Goal: Consume media (video, audio): Consume media (video, audio)

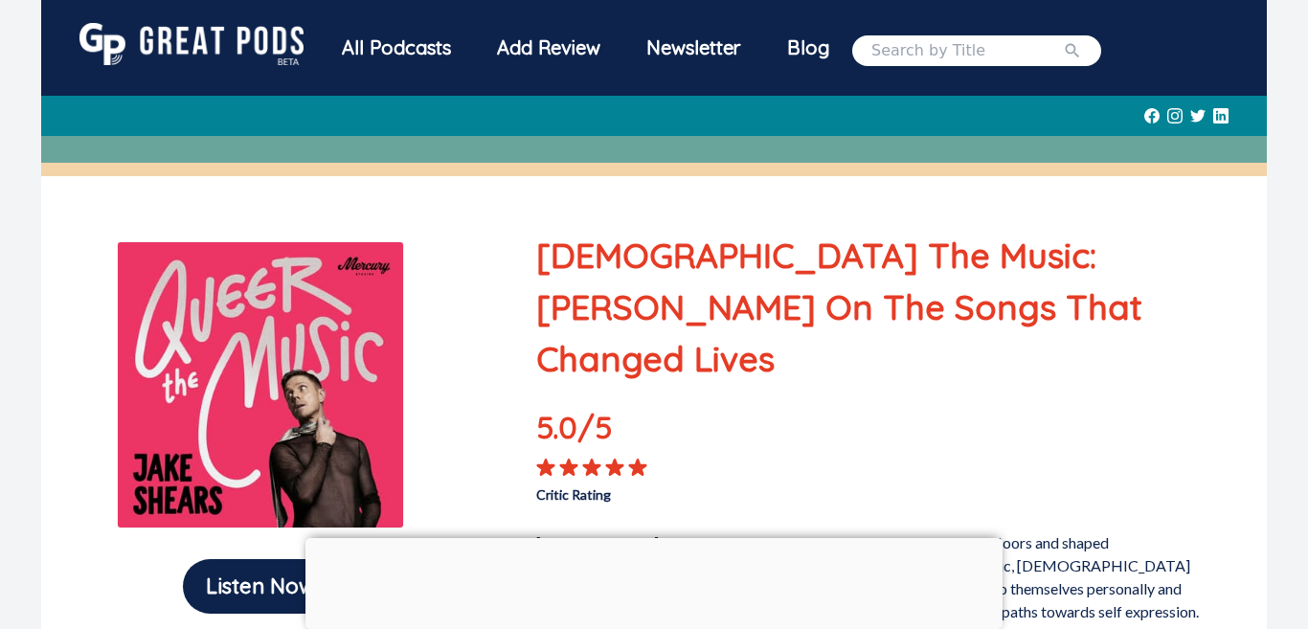
drag, startPoint x: 1295, startPoint y: 59, endPoint x: 1290, endPoint y: 123, distance: 63.4
click at [1290, 123] on div "All Podcasts Add Review Newsletter Blog" at bounding box center [654, 88] width 1308 height 176
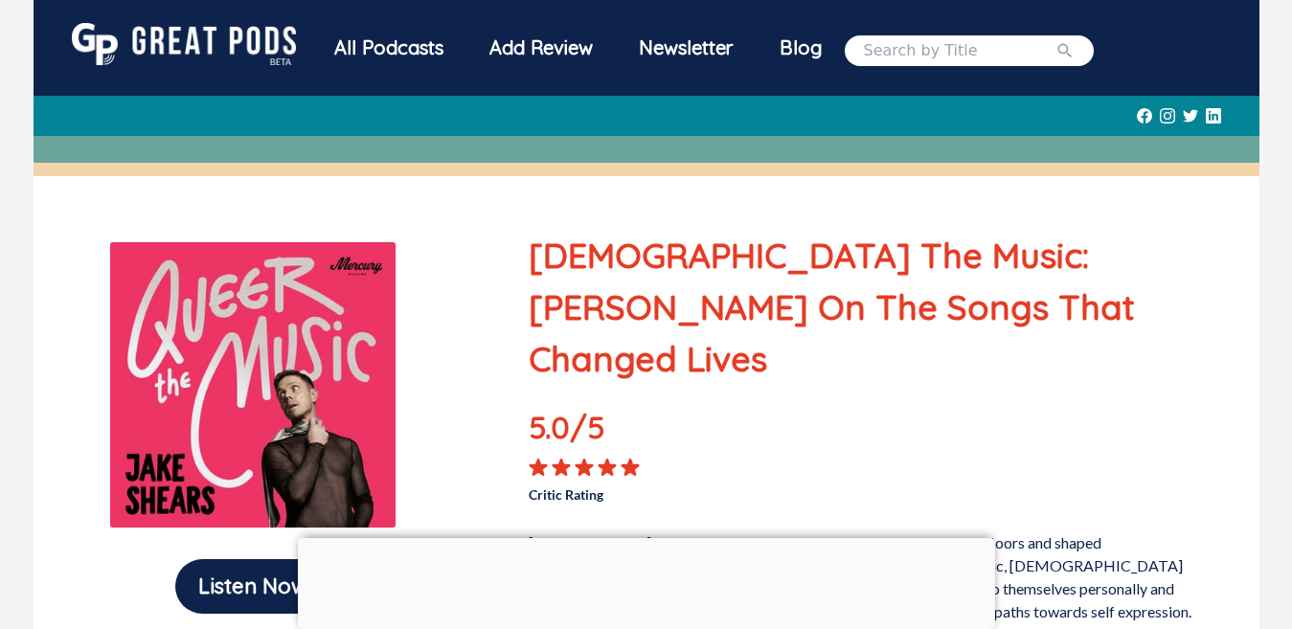
click at [1186, 251] on p "[DEMOGRAPHIC_DATA] The Music: [PERSON_NAME] On The Songs That Changed Lives" at bounding box center [863, 307] width 669 height 155
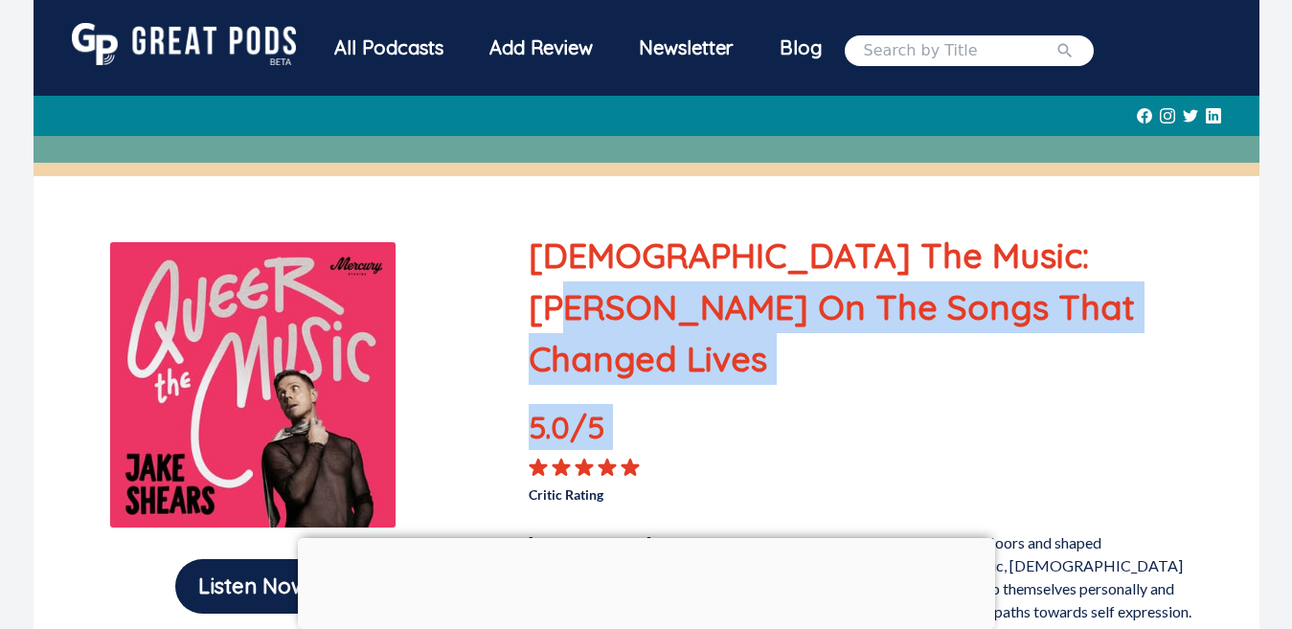
drag, startPoint x: 1186, startPoint y: 251, endPoint x: 1174, endPoint y: 347, distance: 96.6
click at [1174, 347] on div "[DEMOGRAPHIC_DATA] The Music: [PERSON_NAME] On The Songs That Changed Lives 5.0…" at bounding box center [863, 461] width 669 height 463
click at [1189, 404] on div "5.0 /5 Critic Rating" at bounding box center [863, 454] width 669 height 101
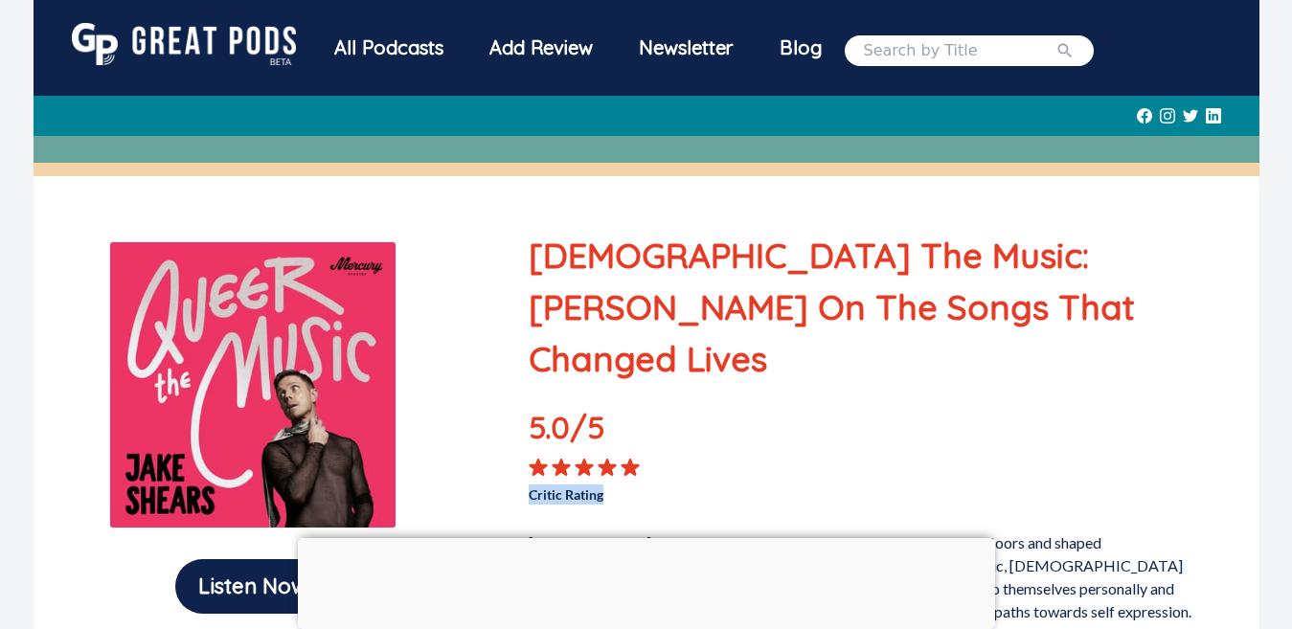
drag, startPoint x: 1189, startPoint y: 403, endPoint x: 1192, endPoint y: 436, distance: 32.7
click at [1192, 436] on div "5.0 /5 Critic Rating" at bounding box center [863, 454] width 669 height 101
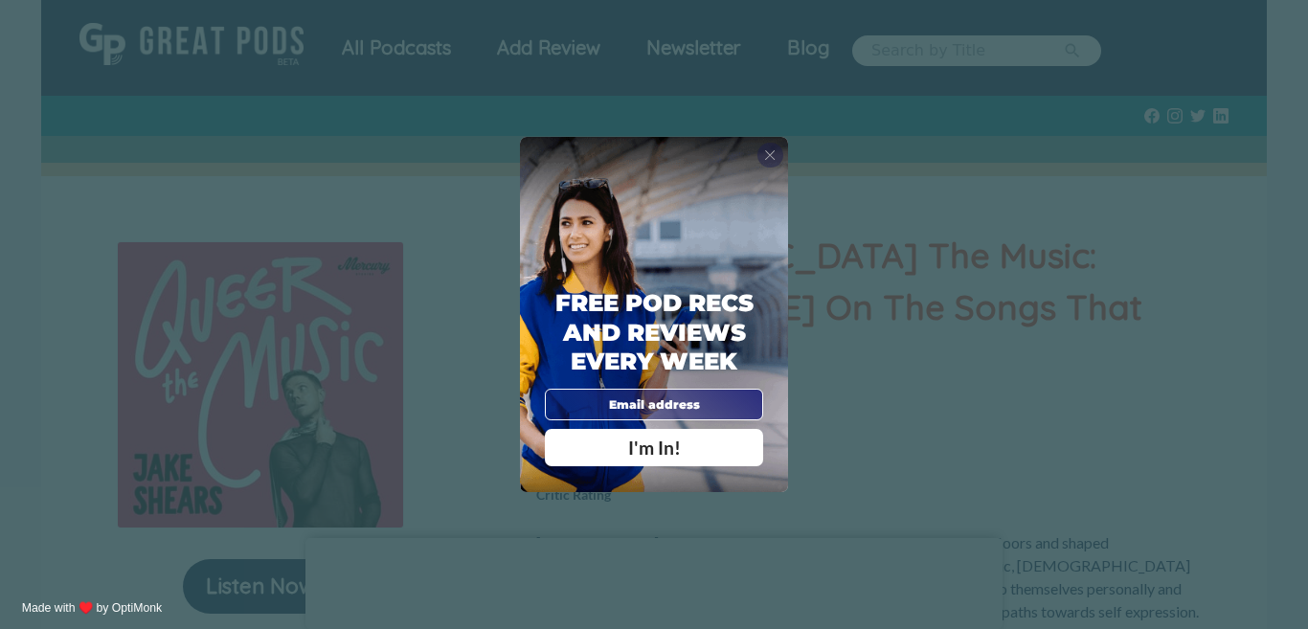
click at [775, 157] on span "X" at bounding box center [769, 155] width 11 height 17
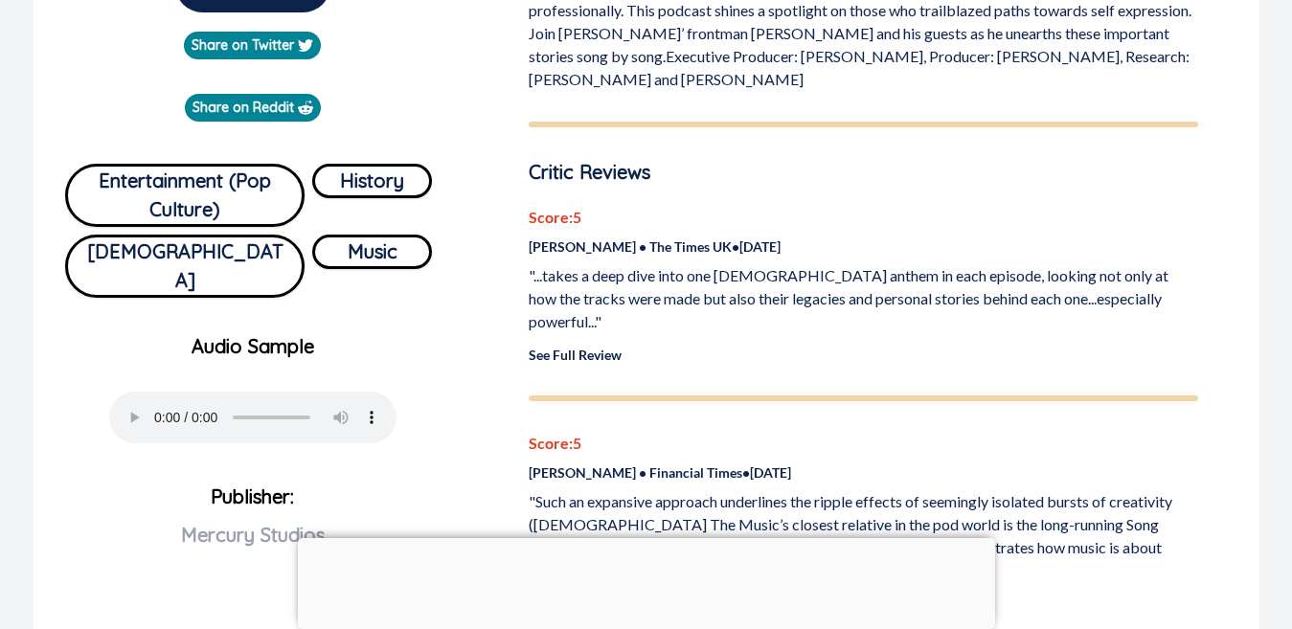
scroll to position [446, 0]
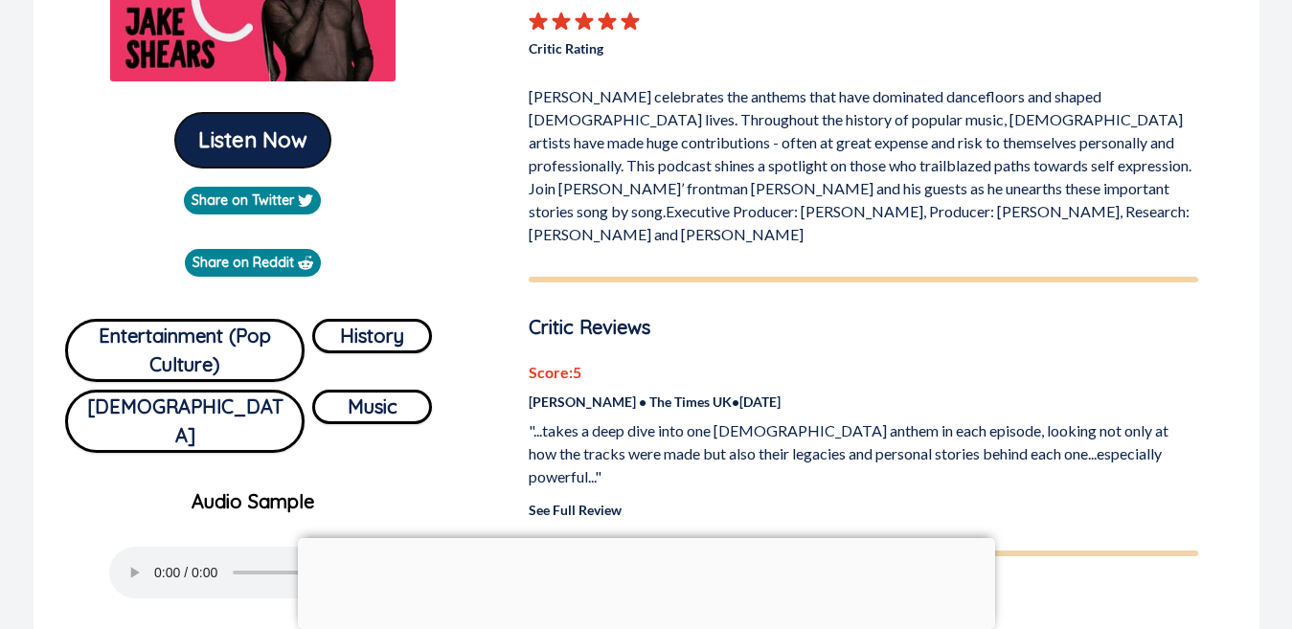
click at [236, 129] on button "Listen Now" at bounding box center [252, 140] width 155 height 55
